Goal: Task Accomplishment & Management: Use online tool/utility

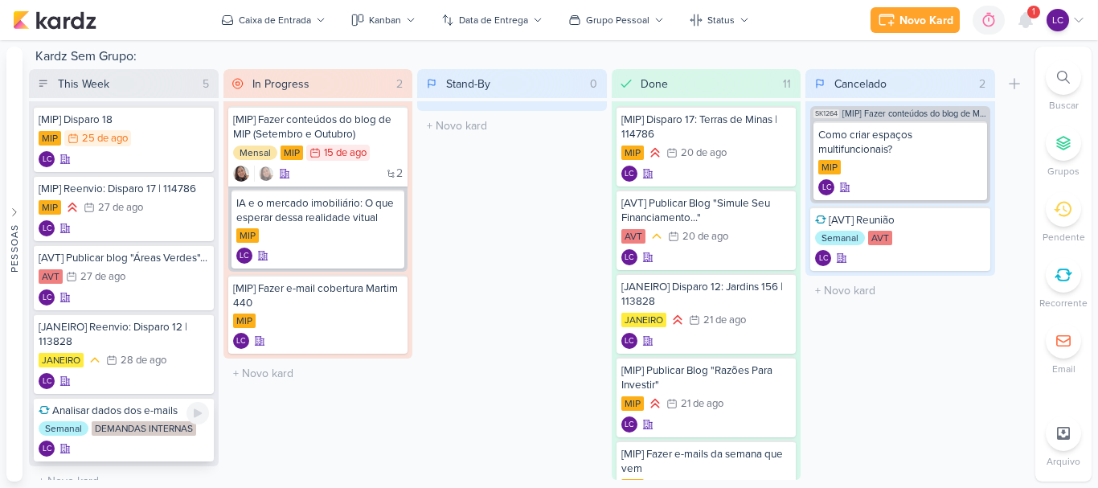
click at [145, 415] on div "Analisar dados dos e-mails" at bounding box center [124, 410] width 170 height 14
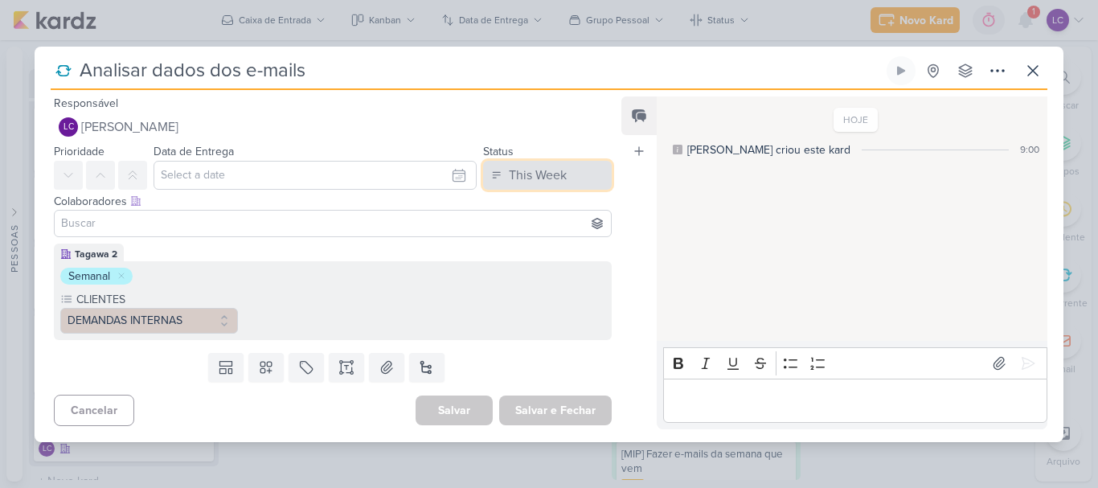
click at [531, 166] on div "This Week" at bounding box center [538, 175] width 58 height 19
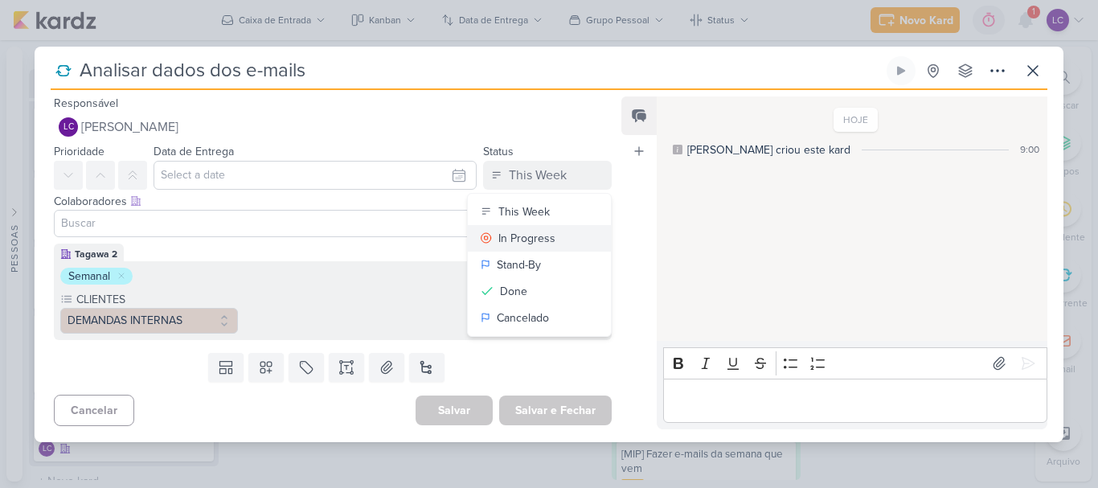
click at [518, 234] on div "In Progress" at bounding box center [526, 238] width 57 height 17
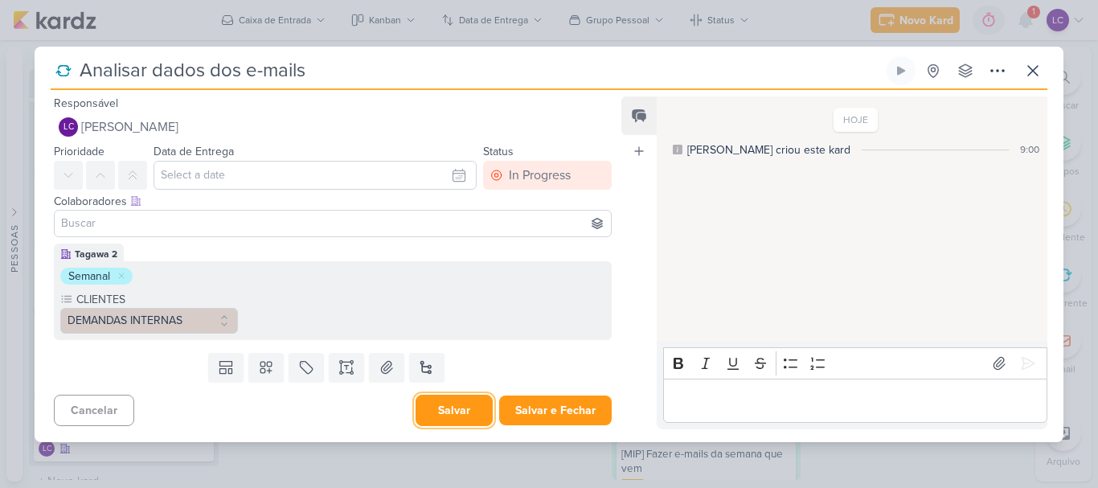
click at [448, 402] on button "Salvar" at bounding box center [453, 410] width 77 height 31
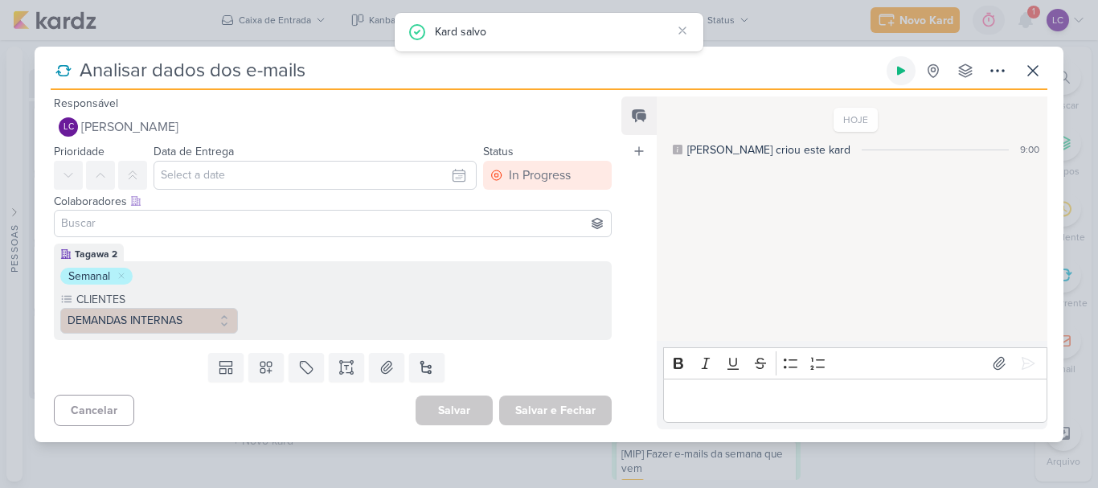
click at [894, 71] on icon at bounding box center [900, 70] width 13 height 13
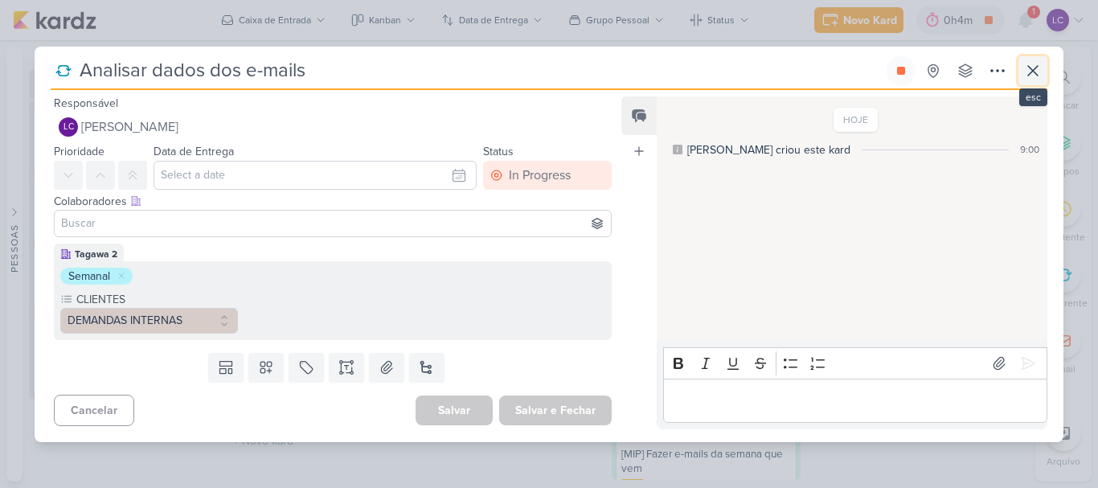
click at [1037, 63] on icon at bounding box center [1032, 70] width 19 height 19
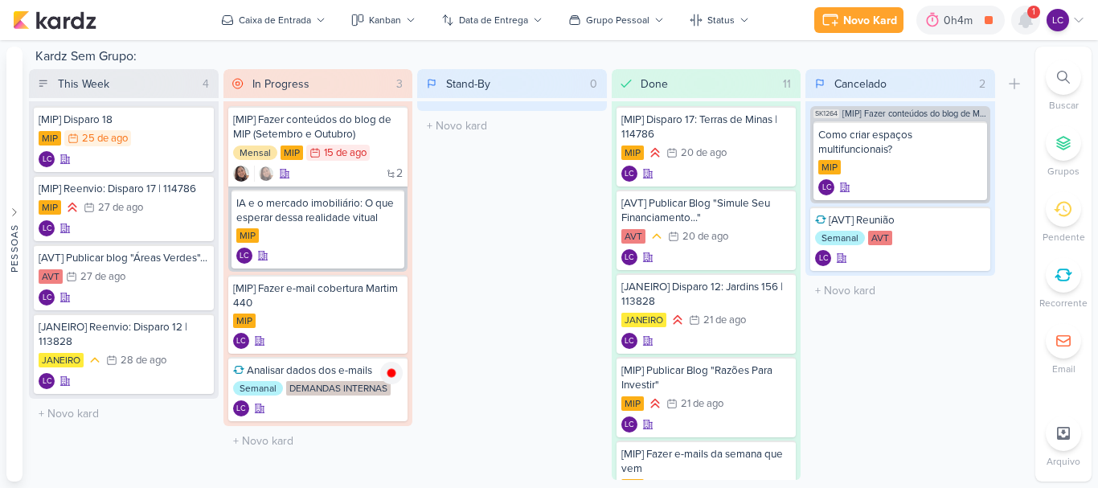
click at [1036, 28] on div at bounding box center [1025, 20] width 29 height 29
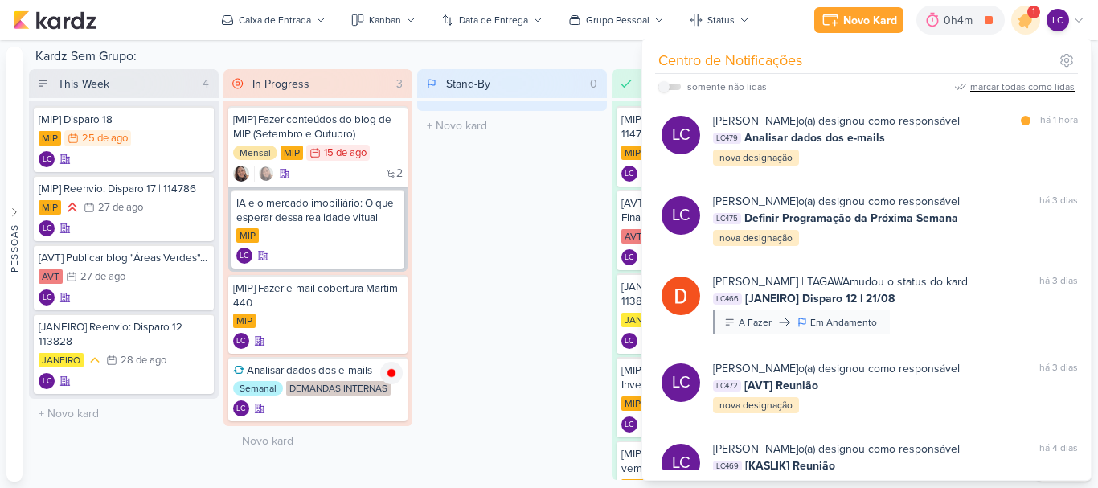
click at [1012, 89] on div "marcar todas como lidas" at bounding box center [1022, 87] width 104 height 14
click at [418, 287] on div "Stand-By 0 Mover Para Esquerda Mover Para Direita [GEOGRAPHIC_DATA] O título do…" at bounding box center [512, 274] width 190 height 411
